Goal: Task Accomplishment & Management: Manage account settings

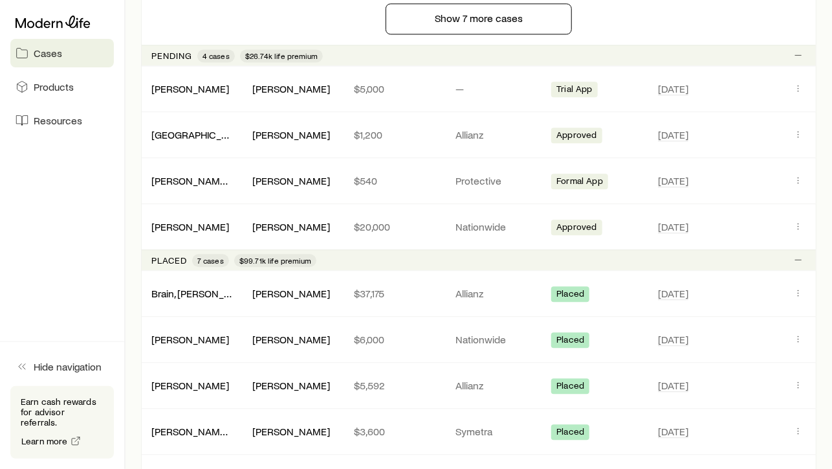
scroll to position [1228, 0]
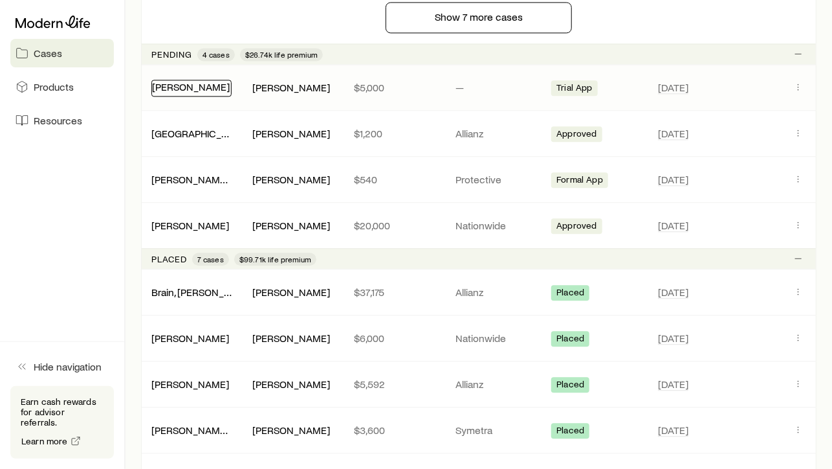
click at [205, 80] on link "[PERSON_NAME]" at bounding box center [191, 86] width 78 height 12
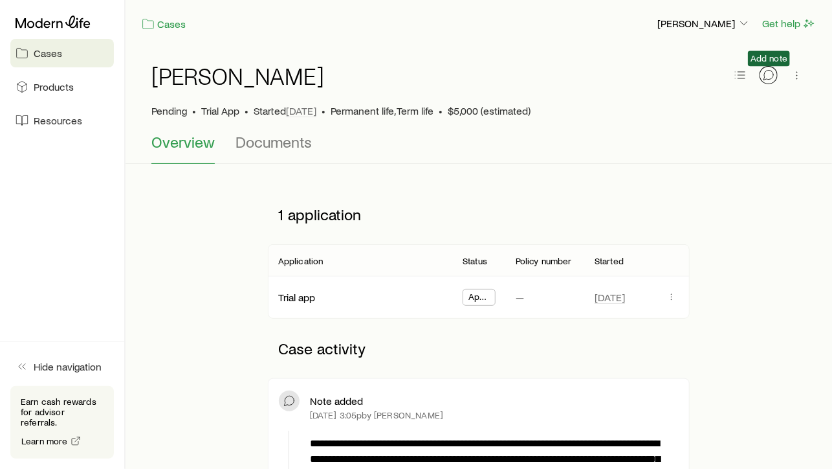
click at [768, 76] on icon "button" at bounding box center [768, 75] width 13 height 13
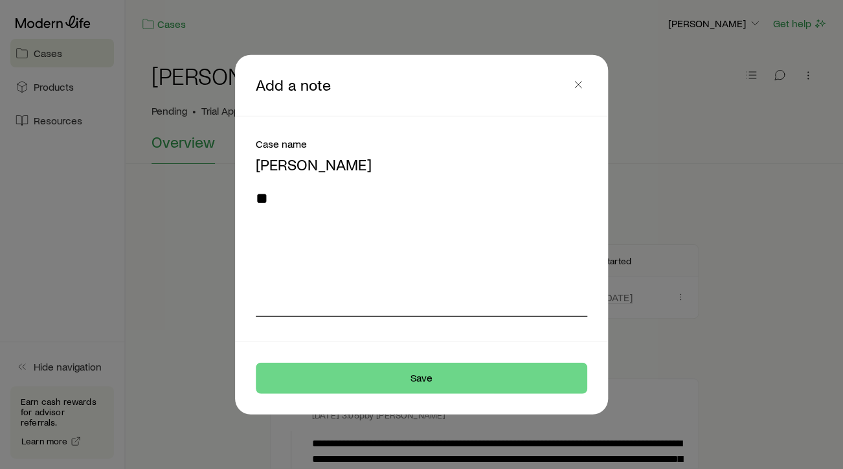
type textarea "*"
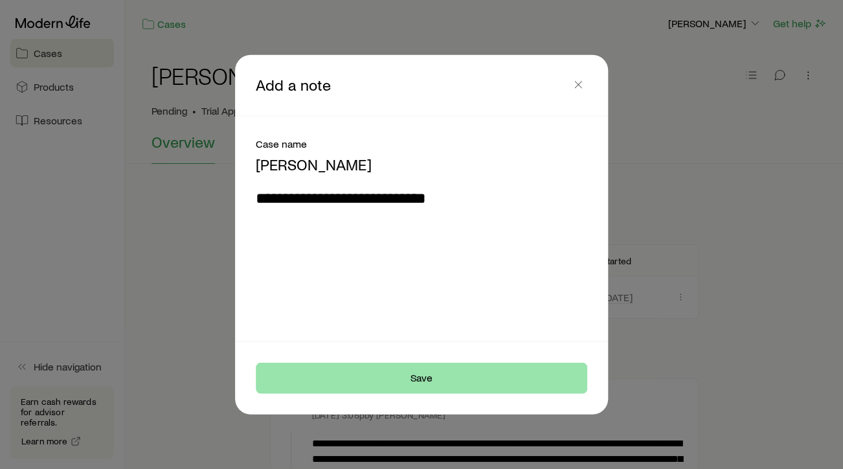
type textarea "**********"
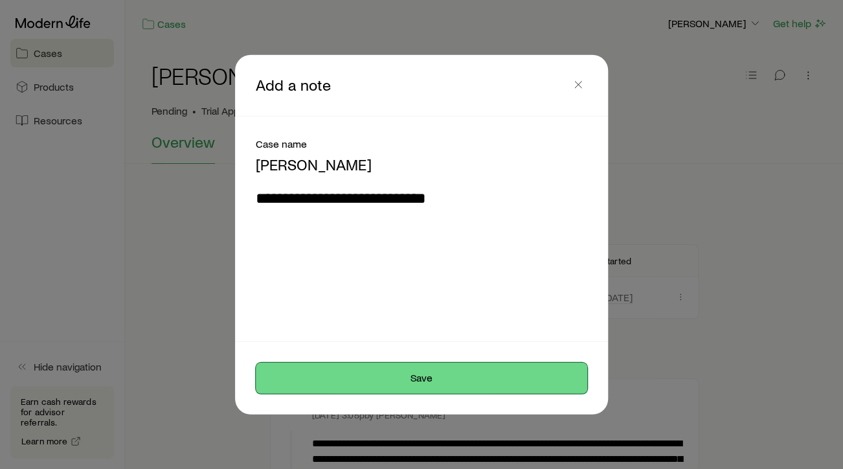
click at [417, 367] on button "Save" at bounding box center [421, 377] width 331 height 31
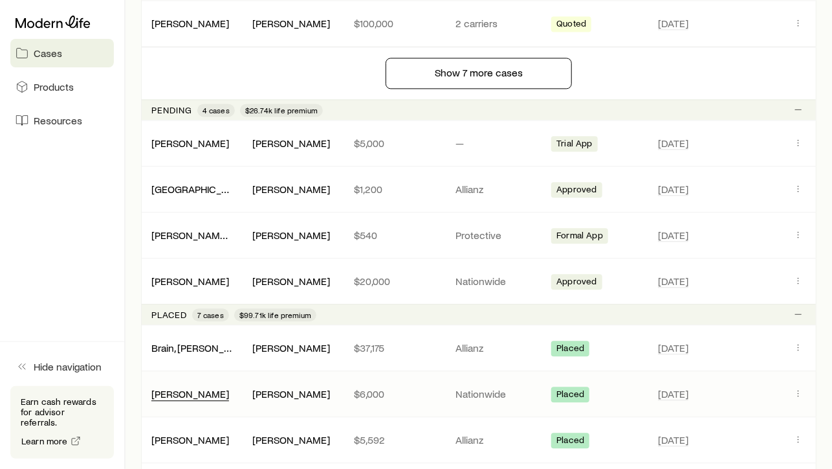
scroll to position [1173, 0]
